Goal: Find specific page/section: Find specific page/section

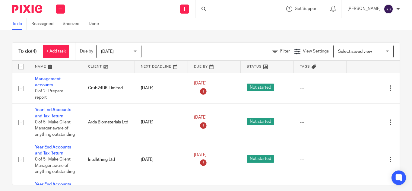
click at [207, 8] on div at bounding box center [238, 9] width 85 height 18
click at [208, 9] on input "Search" at bounding box center [235, 9] width 54 height 5
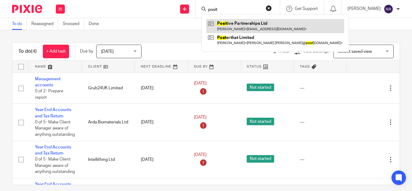
type input "posit"
click at [209, 28] on link at bounding box center [275, 26] width 138 height 14
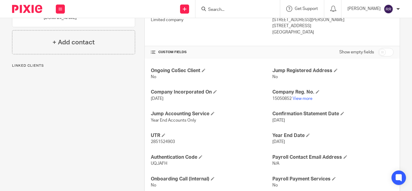
scroll to position [199, 0]
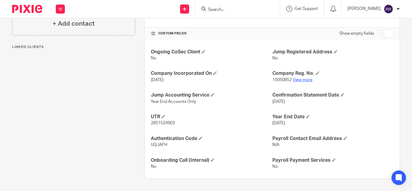
click at [304, 79] on link "View more" at bounding box center [303, 80] width 20 height 4
